Goal: Navigation & Orientation: Find specific page/section

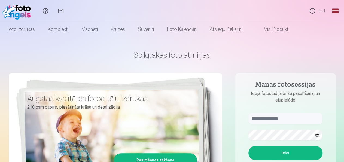
click at [296, 31] on link "Visi produkti" at bounding box center [272, 29] width 47 height 15
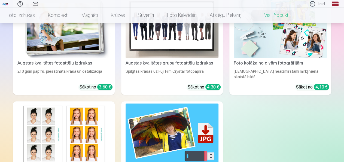
scroll to position [57, 0]
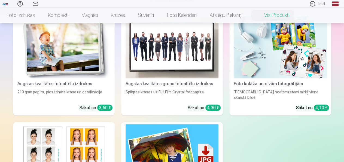
click at [127, 59] on img at bounding box center [172, 47] width 93 height 62
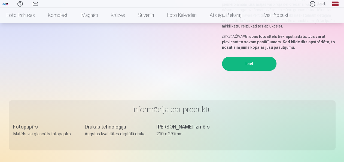
scroll to position [57, 0]
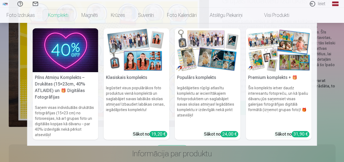
click at [75, 17] on link "Komplekti" at bounding box center [57, 15] width 33 height 15
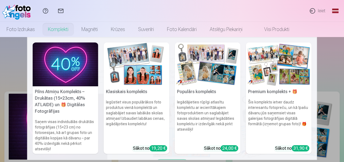
scroll to position [22, 0]
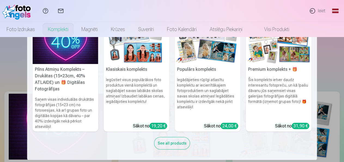
click at [174, 143] on div "See all products" at bounding box center [172, 143] width 36 height 13
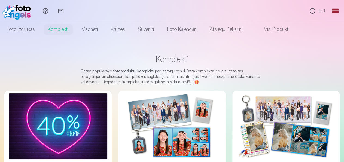
scroll to position [0, 0]
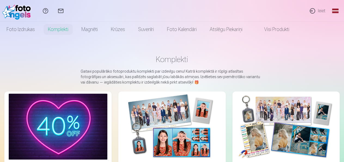
click at [295, 30] on link "Visi produkti" at bounding box center [272, 29] width 47 height 15
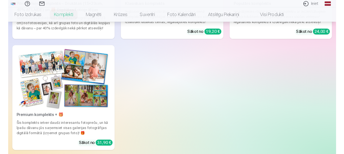
scroll to position [203, 0]
